Goal: Information Seeking & Learning: Learn about a topic

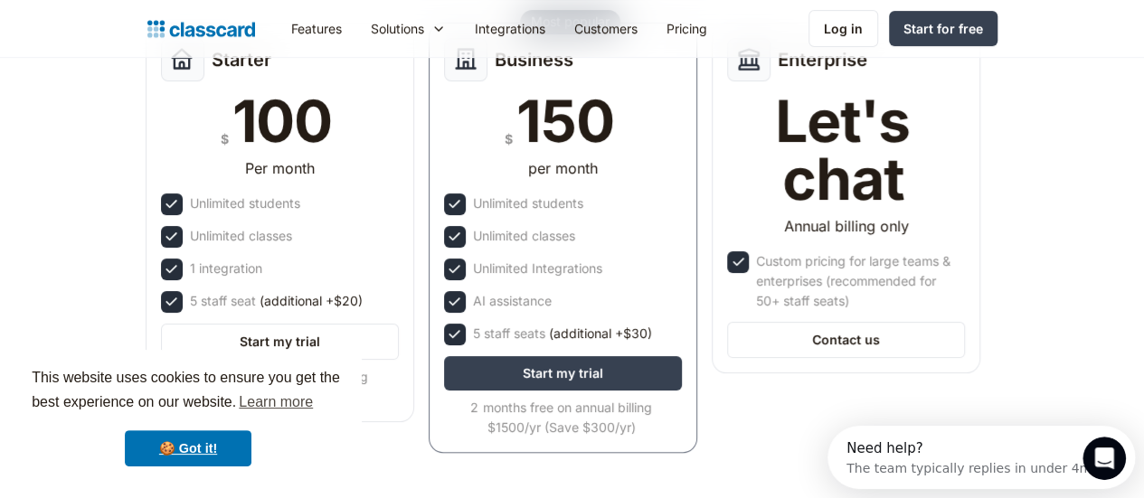
scroll to position [271, 0]
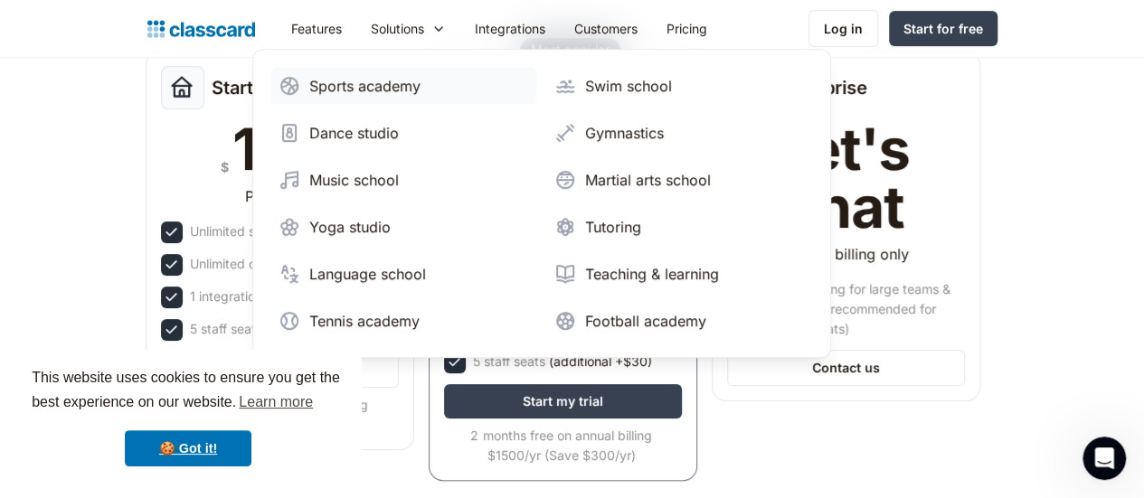
click at [309, 82] on div "Sports academy" at bounding box center [364, 86] width 111 height 22
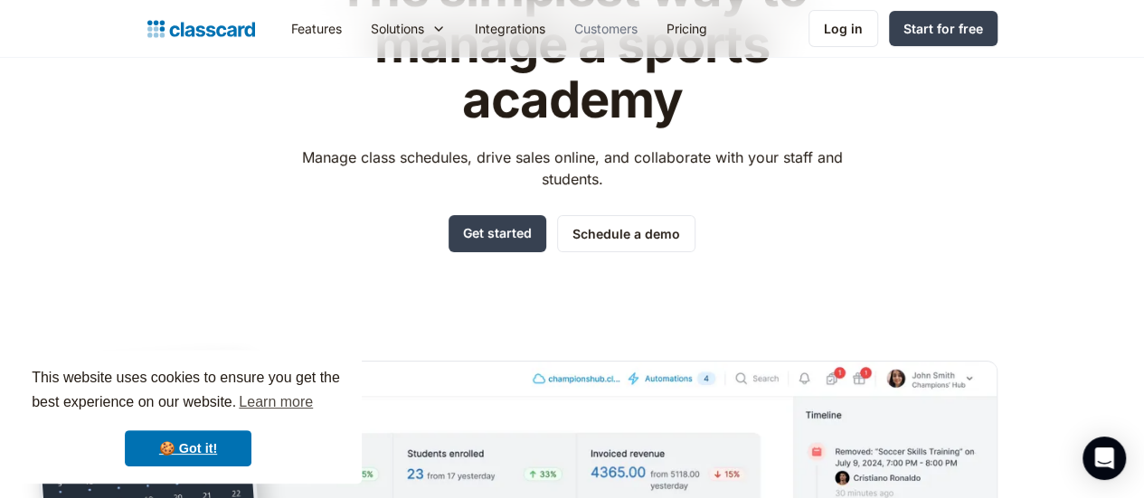
scroll to position [90, 0]
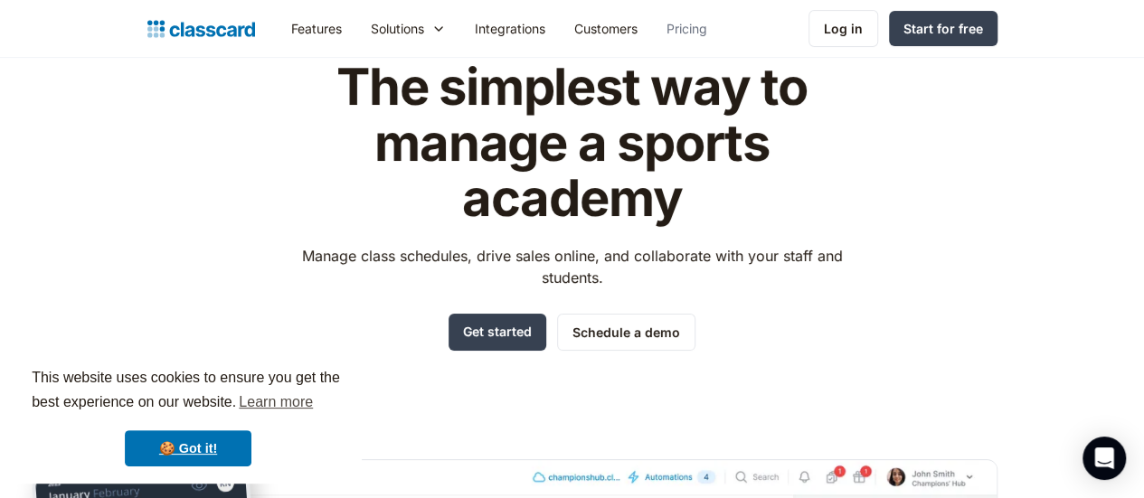
click at [652, 13] on link "Pricing" at bounding box center [687, 28] width 70 height 41
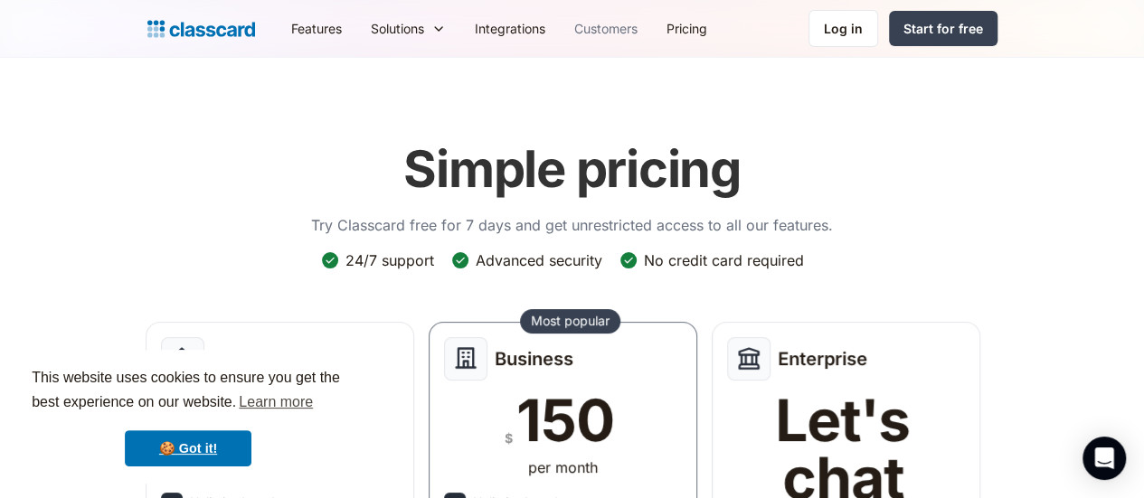
click at [560, 35] on link "Customers" at bounding box center [606, 28] width 92 height 41
